Goal: Task Accomplishment & Management: Manage account settings

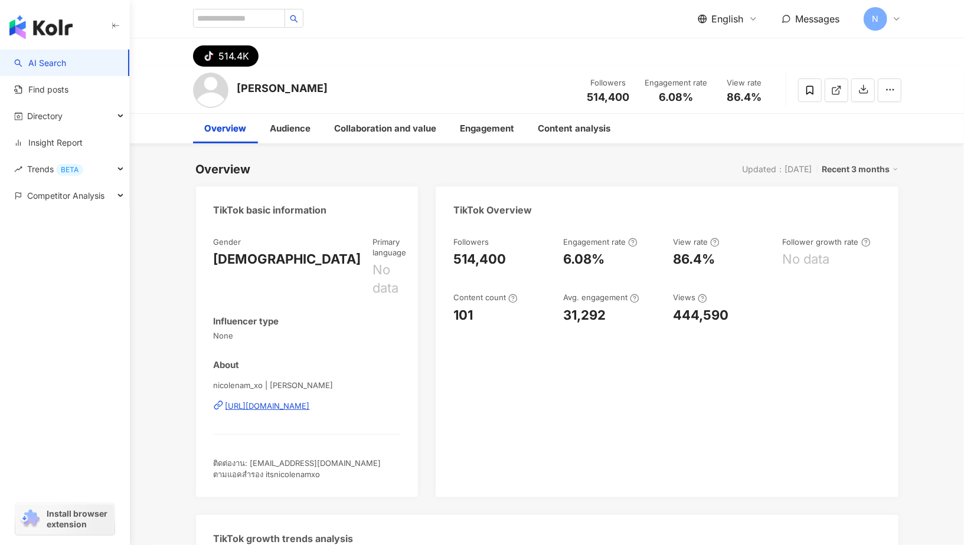
click at [899, 19] on icon at bounding box center [896, 18] width 9 height 9
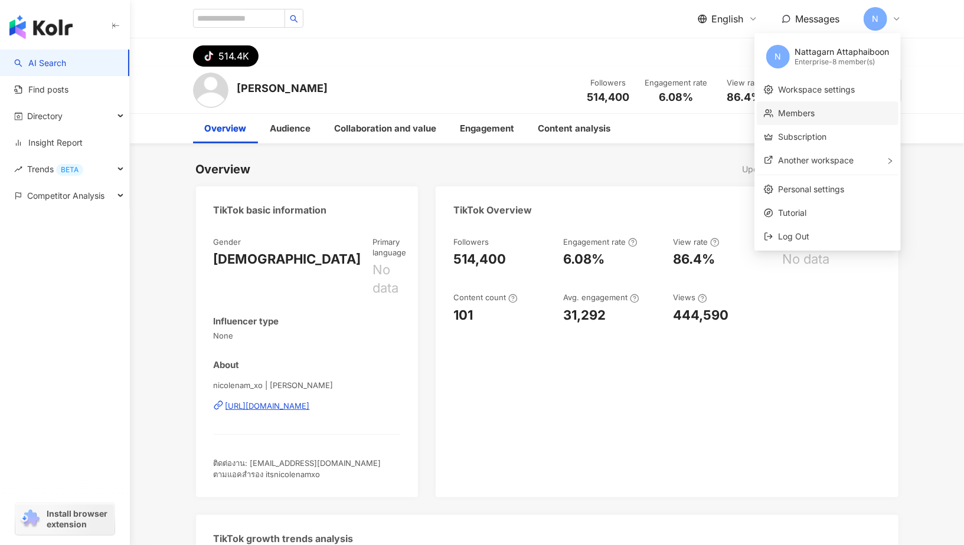
click at [814, 114] on link "Members" at bounding box center [796, 113] width 37 height 10
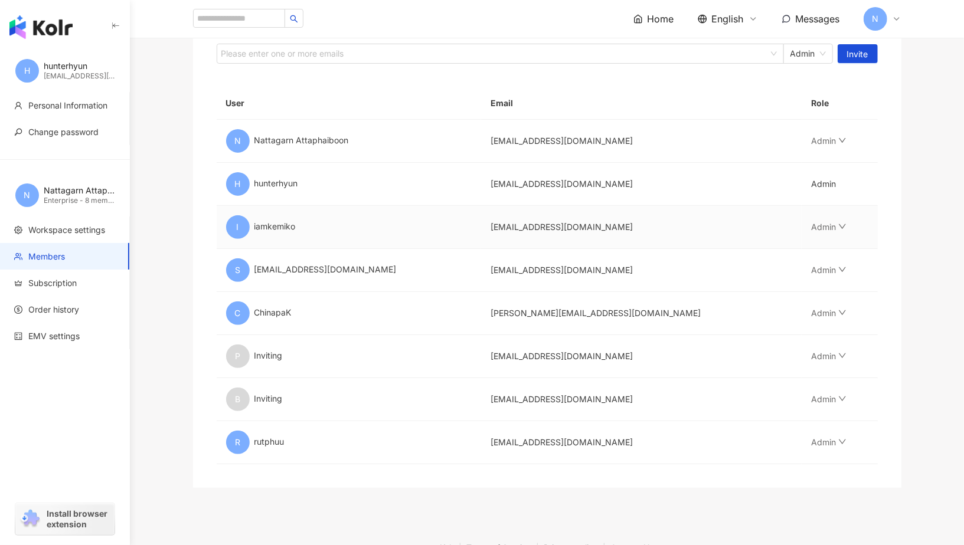
scroll to position [158, 0]
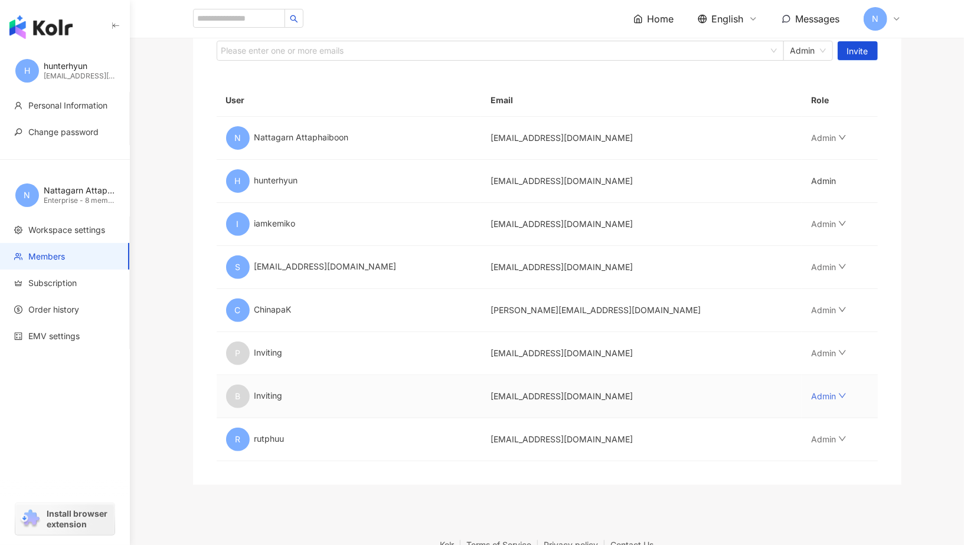
click at [812, 391] on link "Admin" at bounding box center [828, 396] width 35 height 10
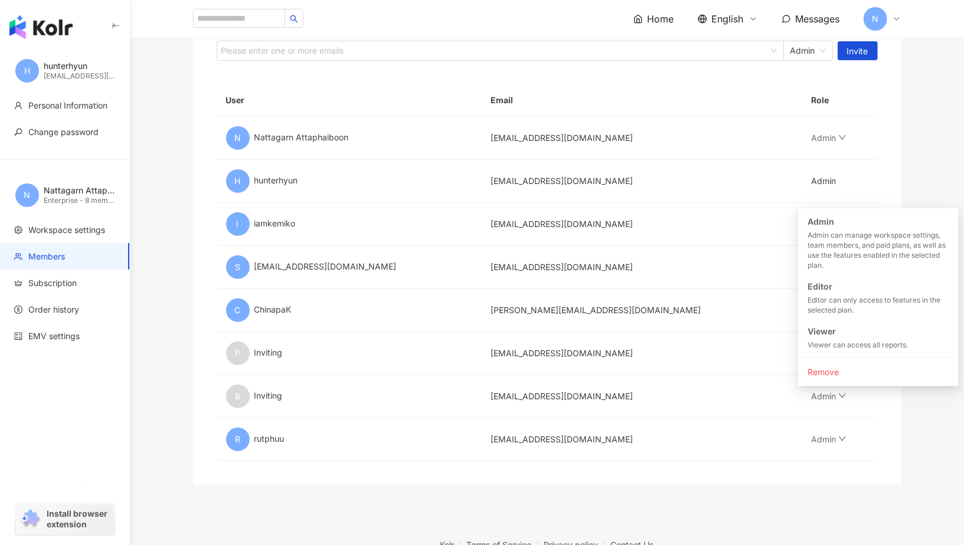
click at [210, 386] on div "Invite members to join Max：5 ｜ Quota remaining: -3 Need more quota? Contact us.…" at bounding box center [547, 218] width 708 height 533
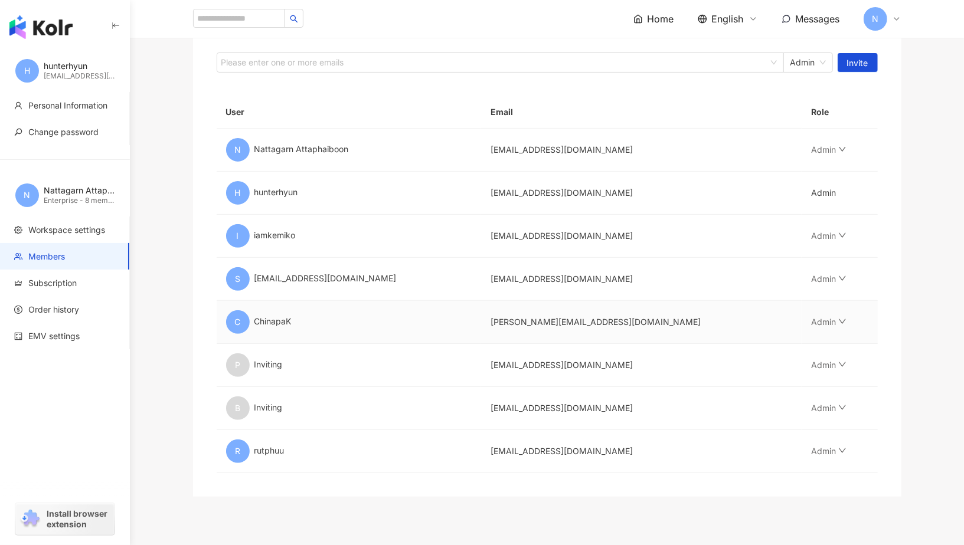
scroll to position [148, 0]
